Goal: Check status: Check status

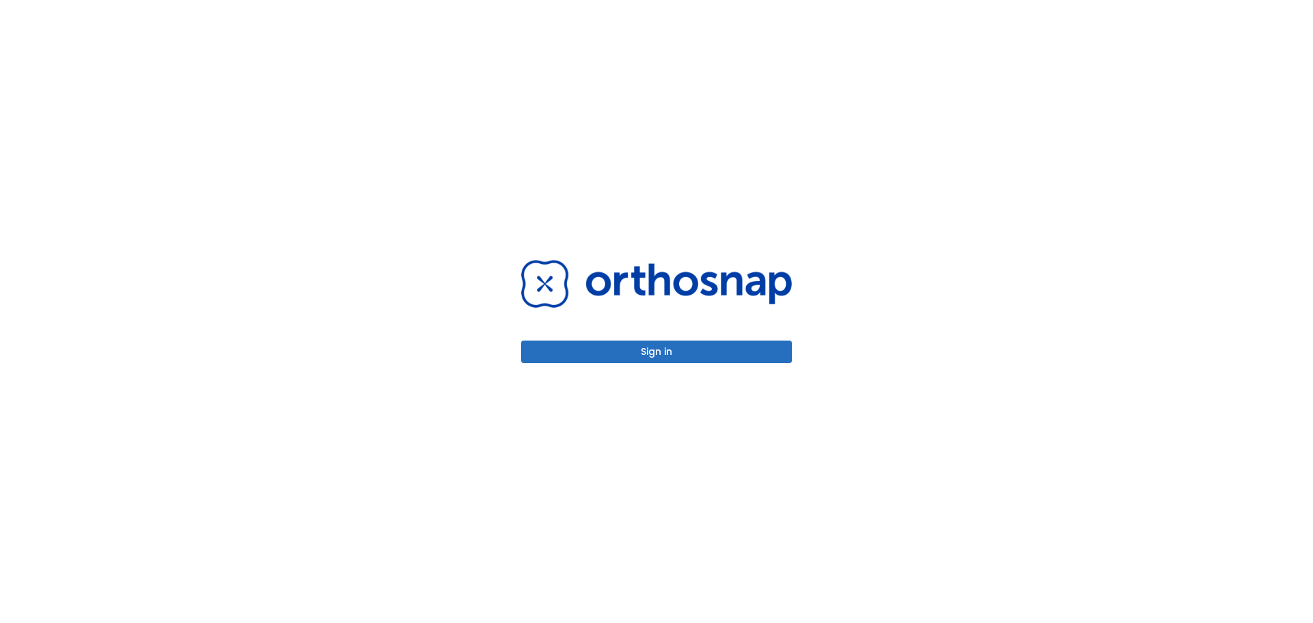
click at [666, 343] on button "Sign in" at bounding box center [656, 351] width 271 height 23
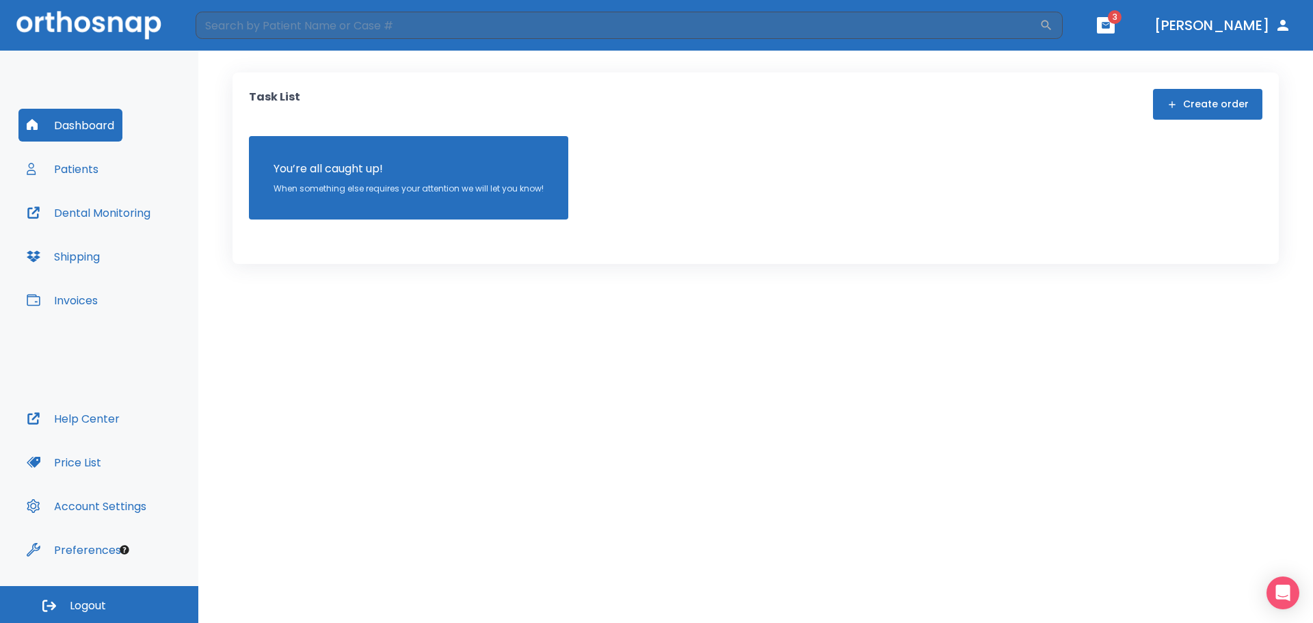
click at [76, 172] on button "Patients" at bounding box center [62, 168] width 88 height 33
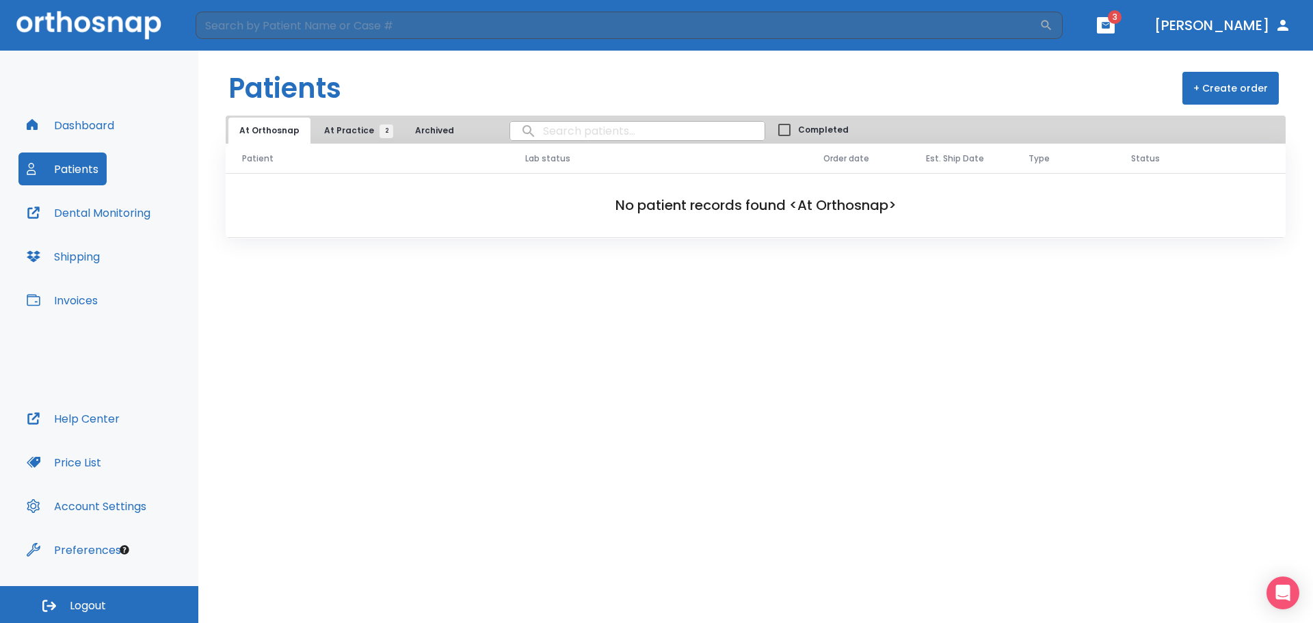
click at [348, 121] on button "At Practice 2" at bounding box center [355, 131] width 84 height 26
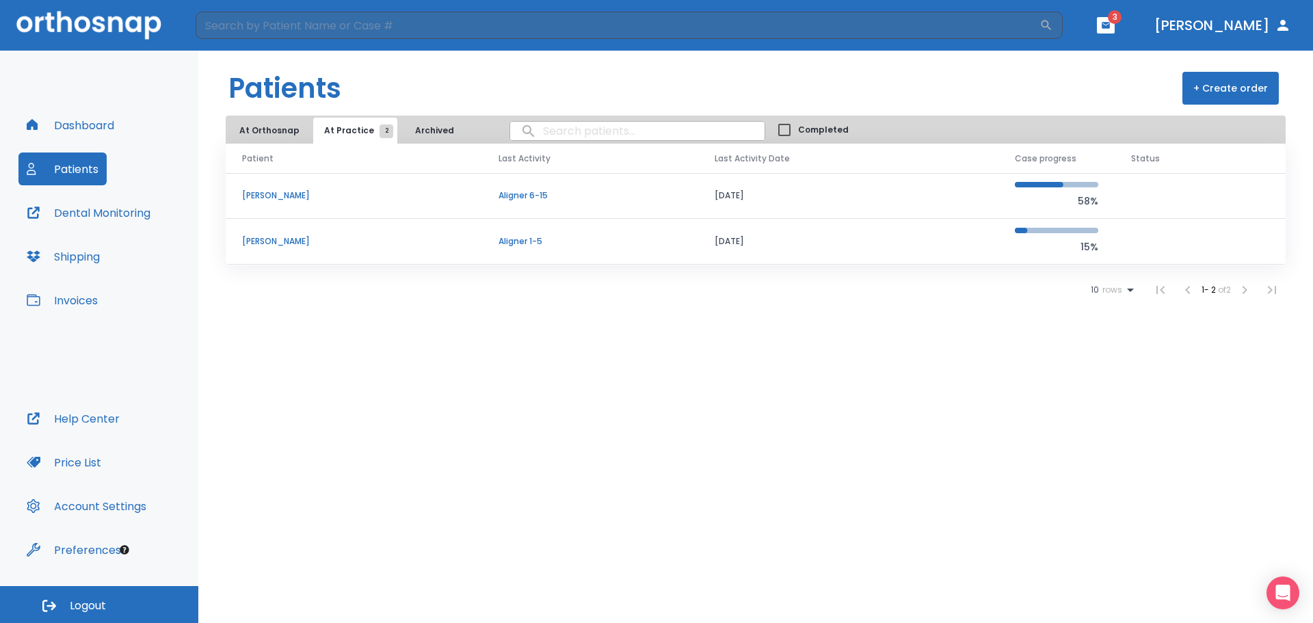
click at [277, 243] on p "Ian Birley" at bounding box center [354, 241] width 224 height 12
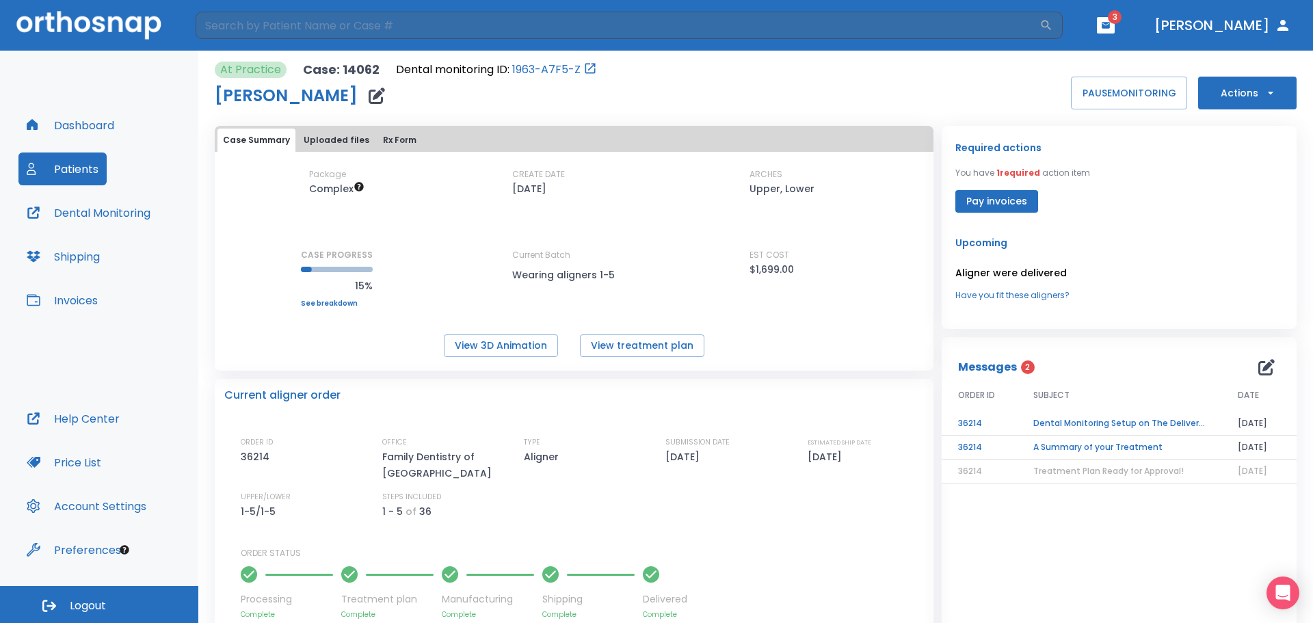
click at [1246, 96] on button "Actions" at bounding box center [1247, 93] width 98 height 33
click at [1001, 92] on div at bounding box center [656, 311] width 1313 height 623
click at [645, 339] on button "View treatment plan" at bounding box center [642, 345] width 124 height 23
